Goal: Information Seeking & Learning: Learn about a topic

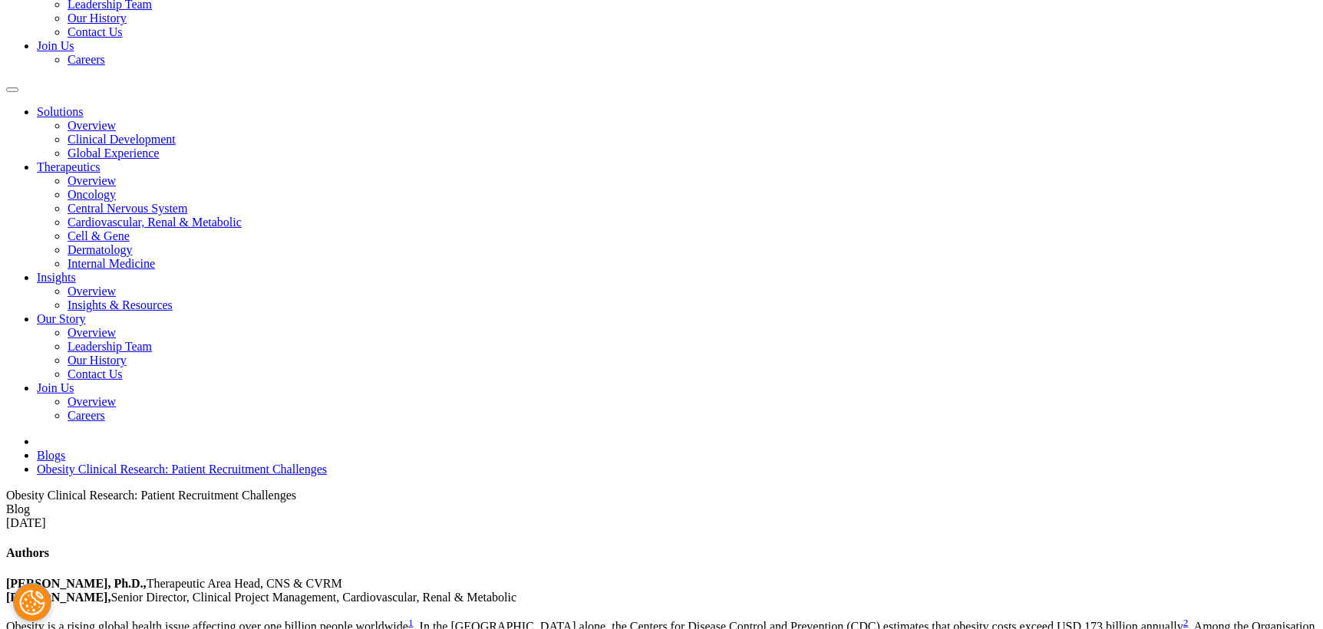
scroll to position [247, 0]
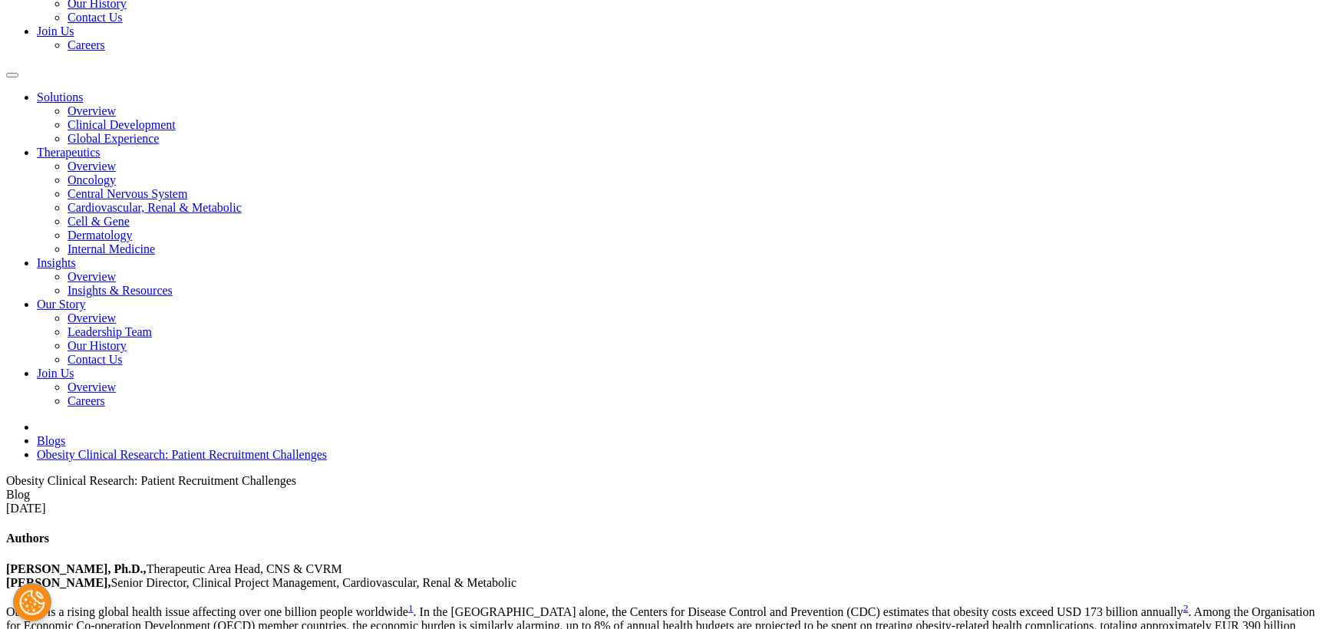
click at [556, 474] on div "Obesity Clinical Research: Patient Recruitment Challenges" at bounding box center [661, 481] width 1311 height 14
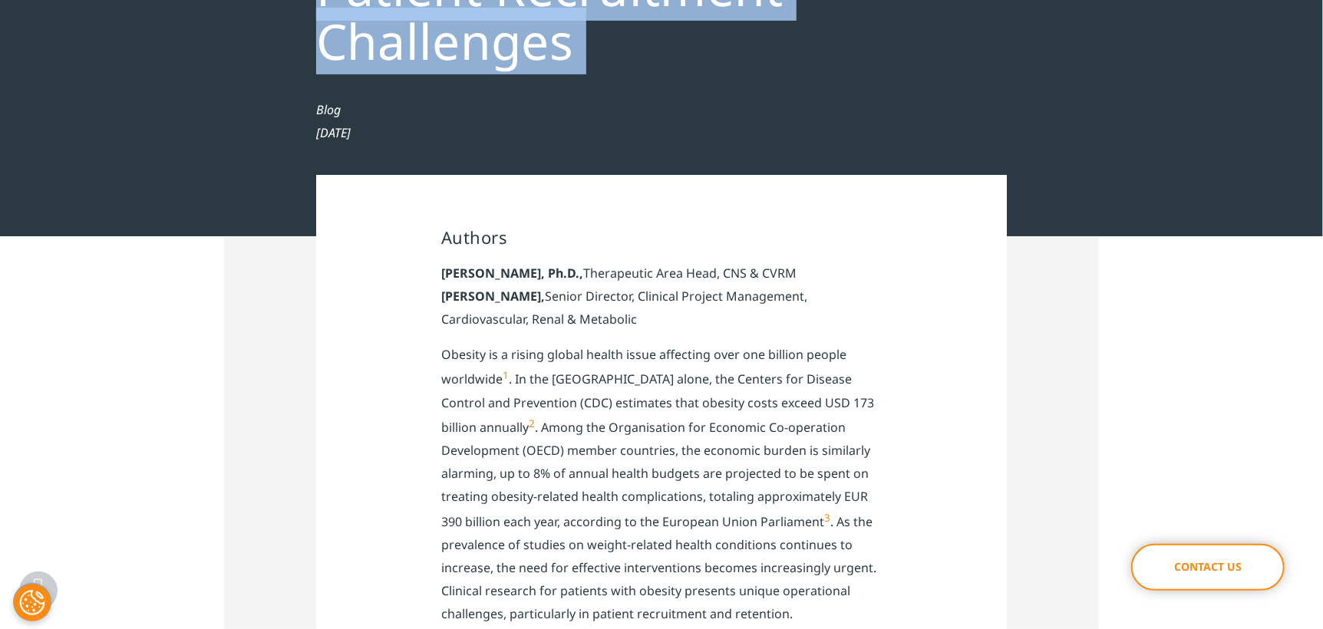
copy div "Obesity Clinical Research: Patient Recruitment Challenges"
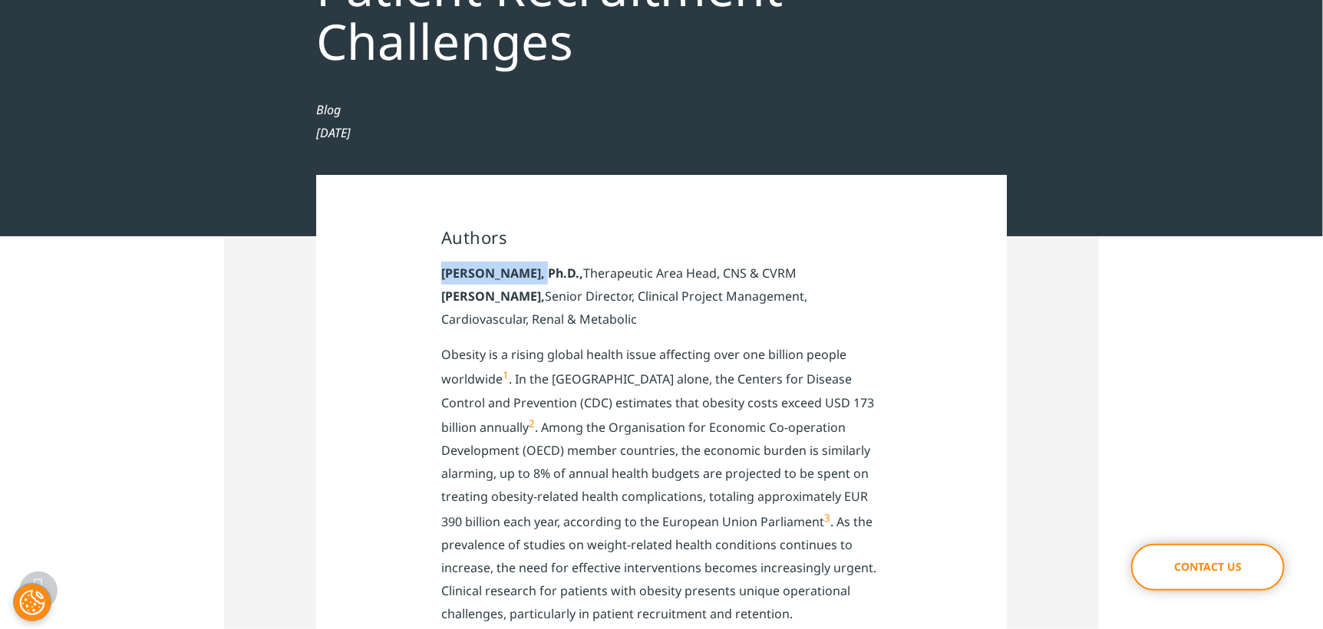
drag, startPoint x: 441, startPoint y: 272, endPoint x: 543, endPoint y: 275, distance: 102.1
copy strong "[PERSON_NAME]"
